Goal: Task Accomplishment & Management: Manage account settings

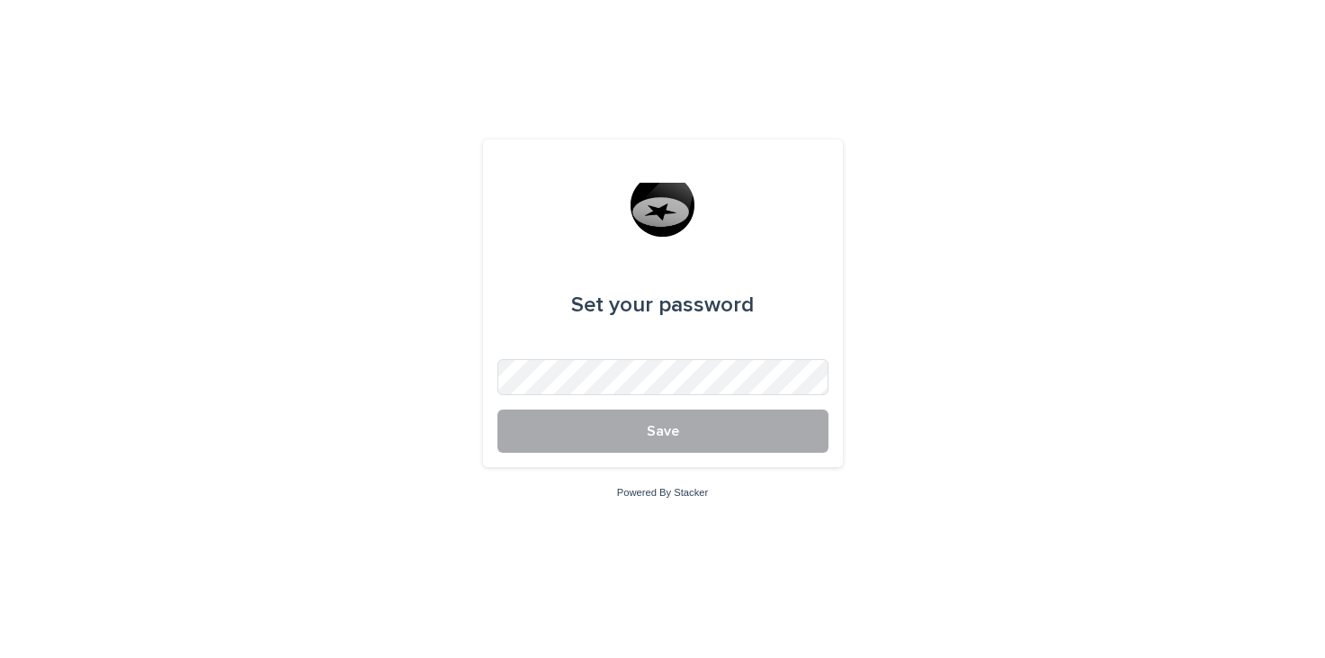
click at [559, 427] on button "Save" at bounding box center [663, 430] width 331 height 43
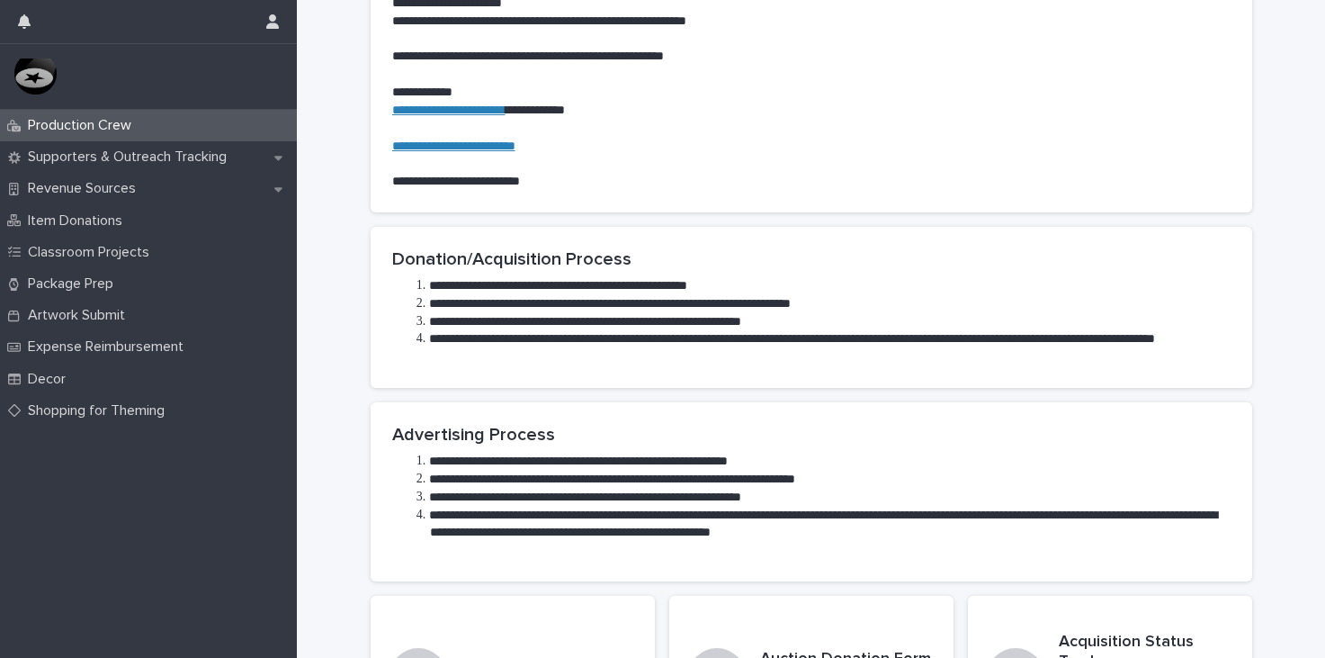
scroll to position [409, 0]
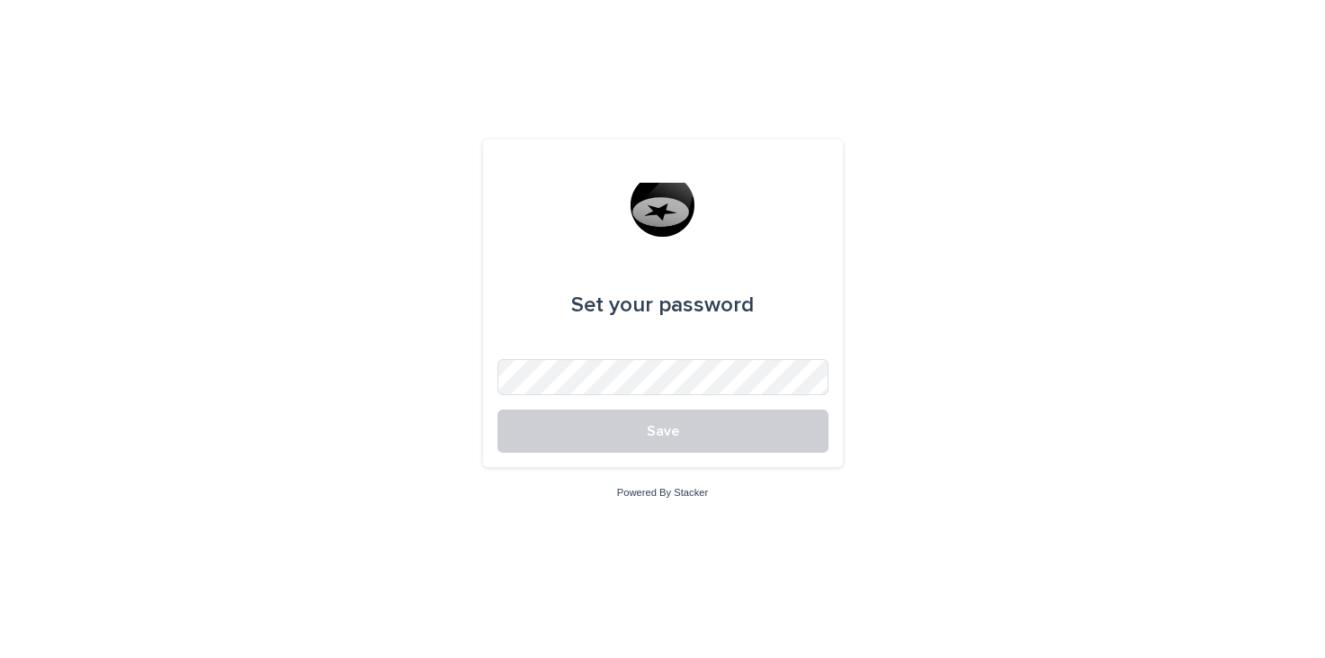
click at [413, 209] on div "Set your password Save Powered By Stacker" at bounding box center [662, 329] width 1325 height 658
